Goal: Complete application form

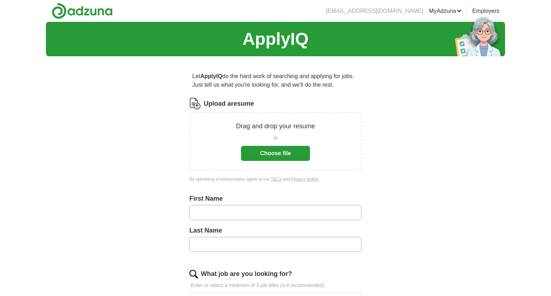
click at [282, 157] on button "Choose file" at bounding box center [275, 153] width 69 height 15
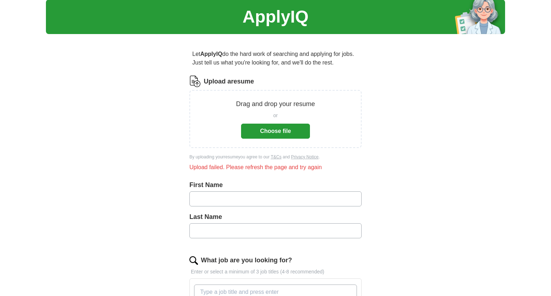
scroll to position [29, 0]
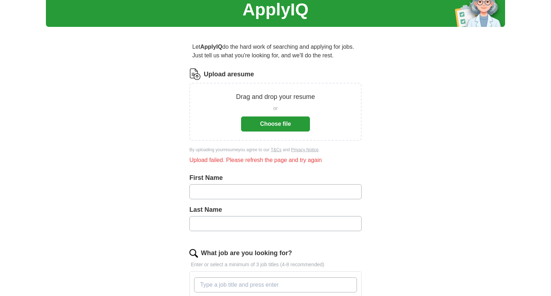
click at [278, 125] on button "Choose file" at bounding box center [275, 124] width 69 height 15
click at [294, 122] on button "Choose file" at bounding box center [275, 124] width 69 height 15
click at [279, 124] on button "Choose file" at bounding box center [275, 124] width 69 height 15
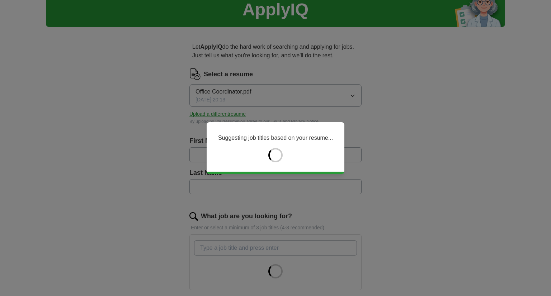
type input "*******"
type input "******"
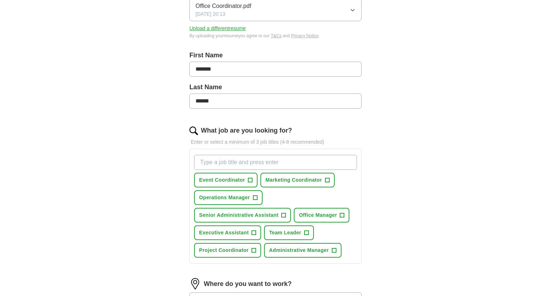
scroll to position [116, 0]
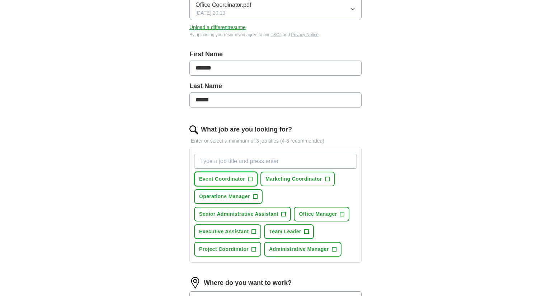
click at [240, 179] on span "Event Coordinator" at bounding box center [222, 179] width 46 height 8
click at [277, 178] on span "Marketing Coordinator" at bounding box center [293, 179] width 56 height 8
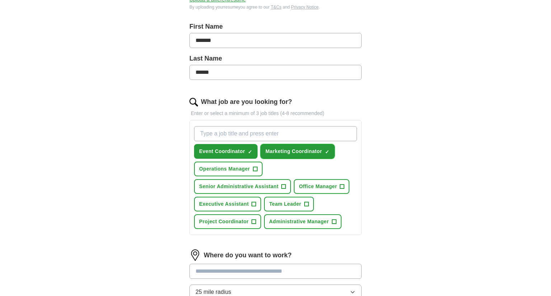
scroll to position [144, 0]
click at [223, 218] on span "Project Coordinator" at bounding box center [223, 222] width 49 height 8
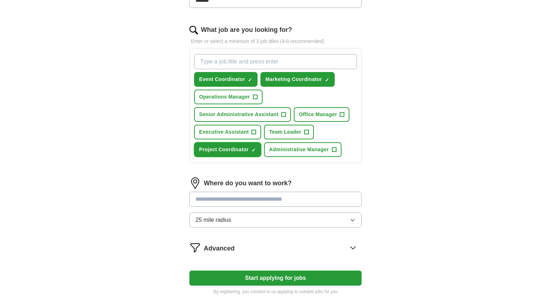
scroll to position [217, 0]
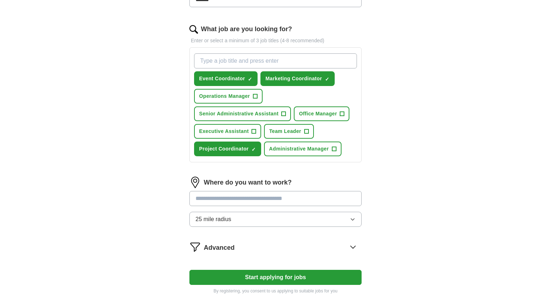
click at [245, 57] on input "What job are you looking for?" at bounding box center [275, 60] width 163 height 15
type input "office coordinator"
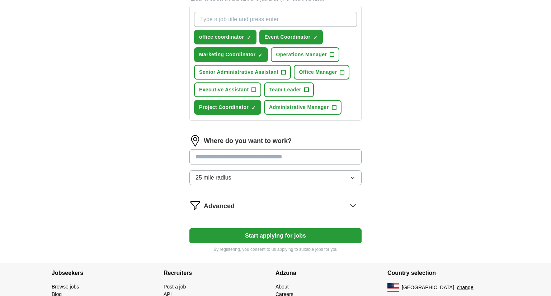
scroll to position [264, 0]
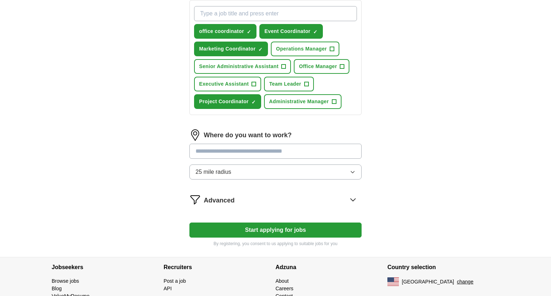
click at [228, 150] on input "text" at bounding box center [275, 151] width 172 height 15
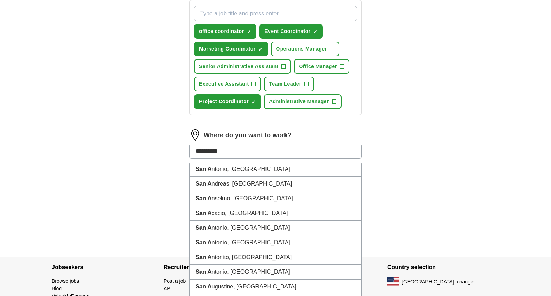
type input "**********"
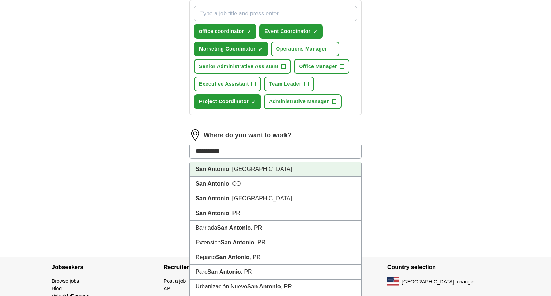
click at [242, 166] on li "[GEOGRAPHIC_DATA] , [GEOGRAPHIC_DATA]" at bounding box center [275, 169] width 171 height 15
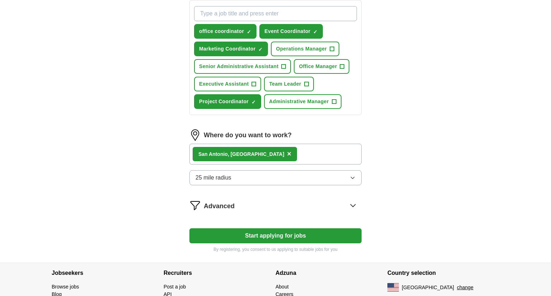
click at [318, 236] on button "Start applying for jobs" at bounding box center [275, 235] width 172 height 15
select select "**"
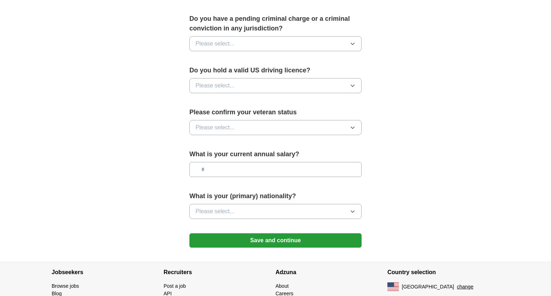
scroll to position [439, 0]
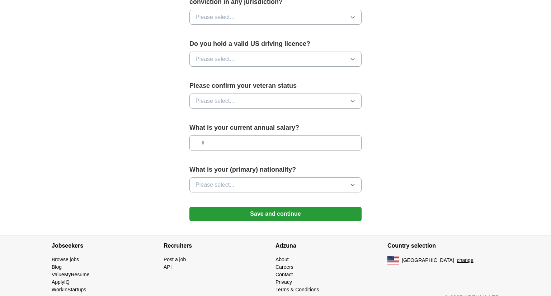
click at [316, 207] on button "Save and continue" at bounding box center [275, 214] width 172 height 14
